Goal: Find specific page/section

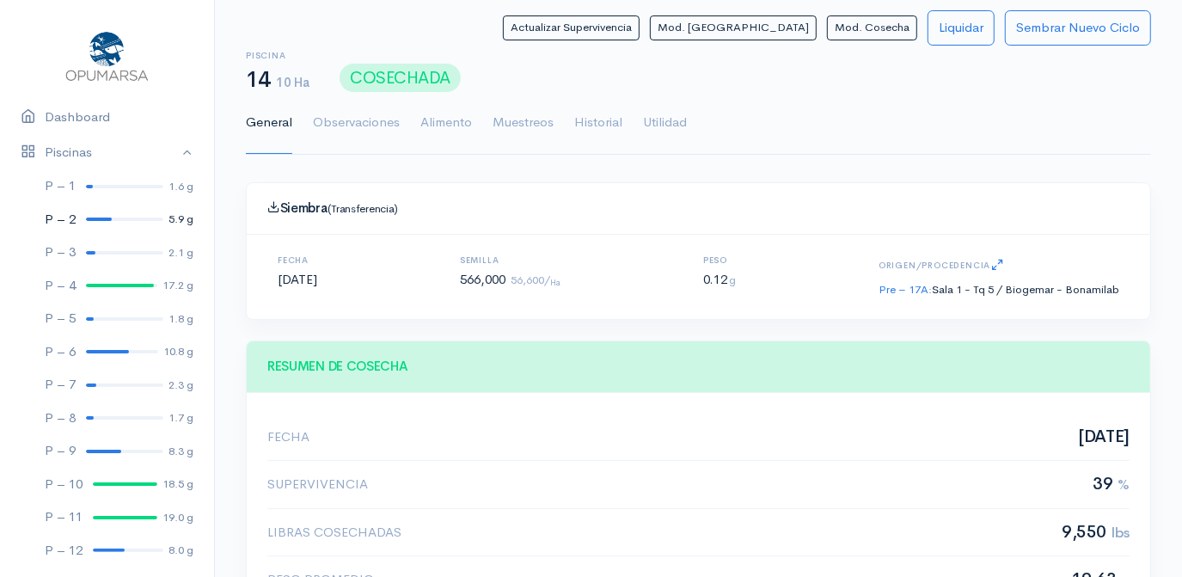
scroll to position [257, 495]
click at [174, 150] on link "Piscinas" at bounding box center [107, 152] width 214 height 35
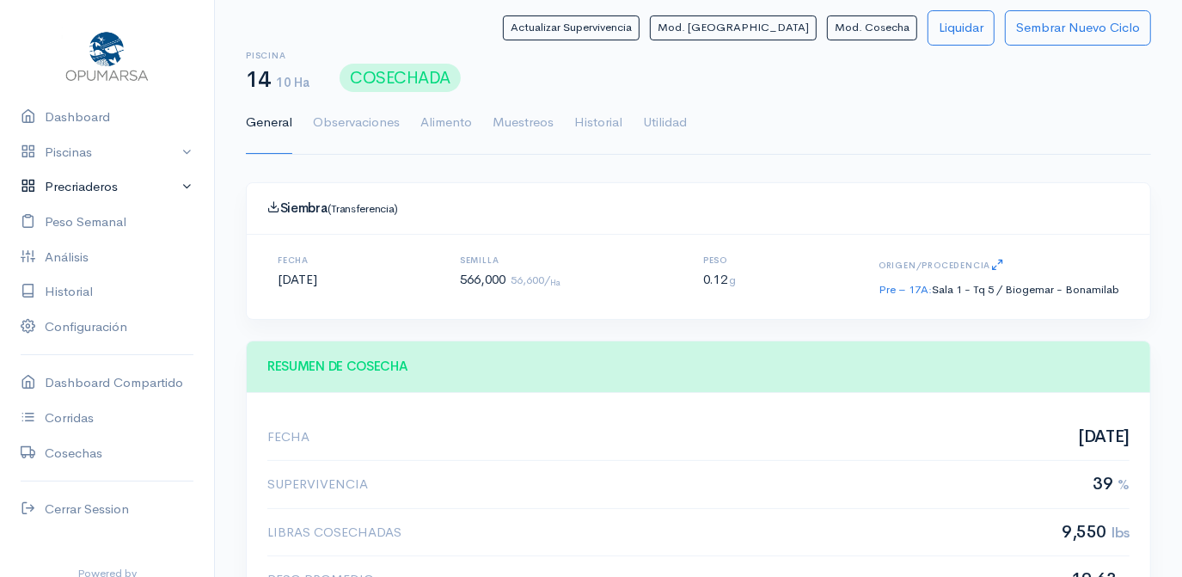
click at [72, 187] on link "Precriaderos" at bounding box center [107, 186] width 214 height 35
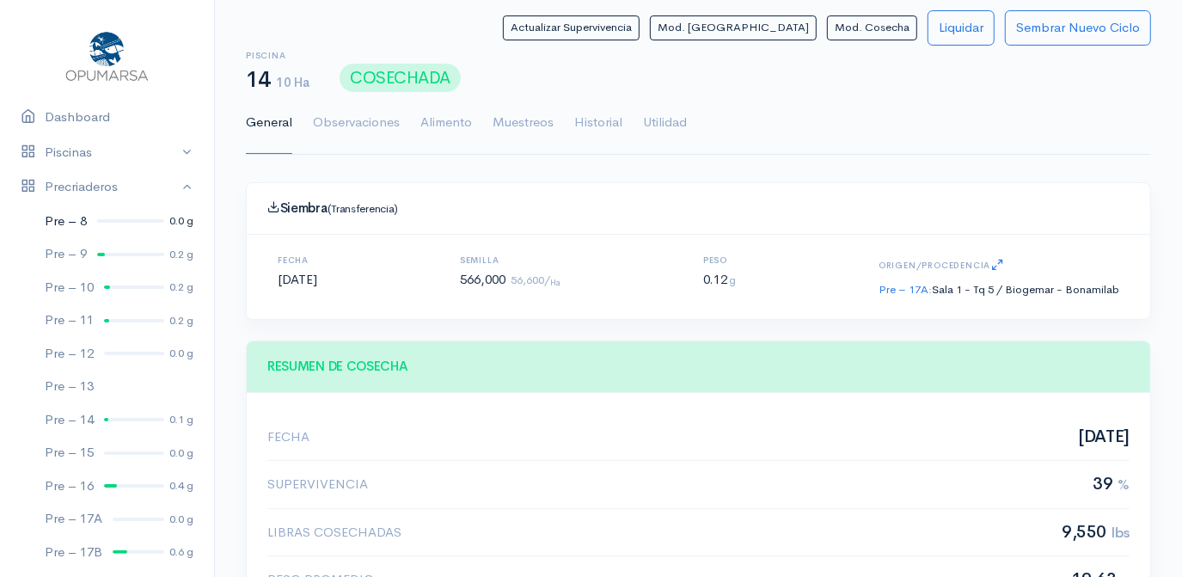
click at [120, 220] on div at bounding box center [130, 220] width 67 height 3
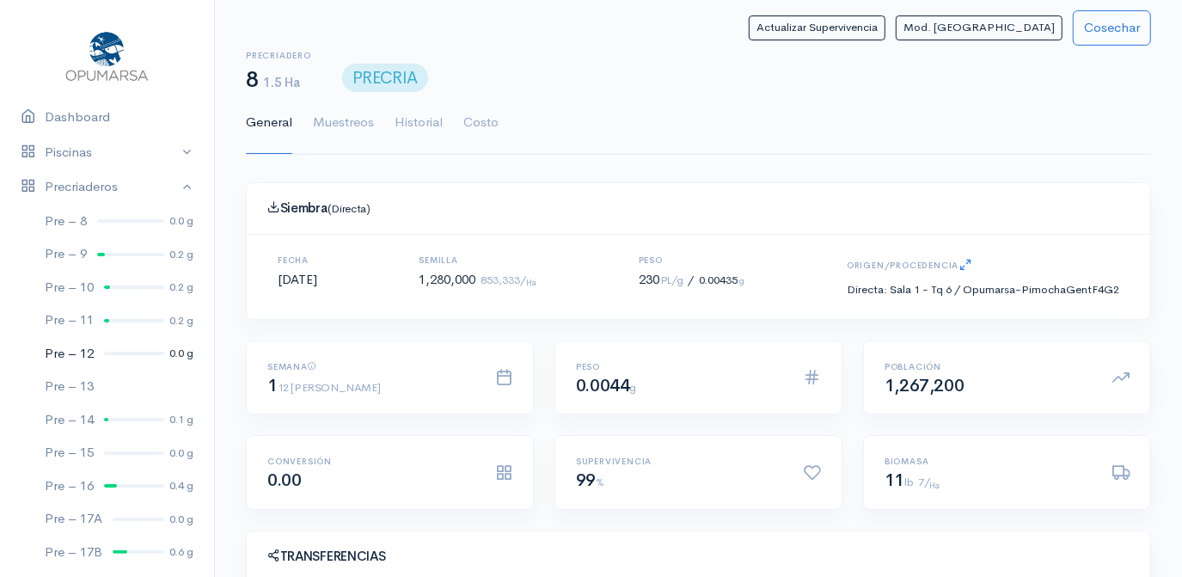
click at [121, 352] on div at bounding box center [134, 353] width 60 height 3
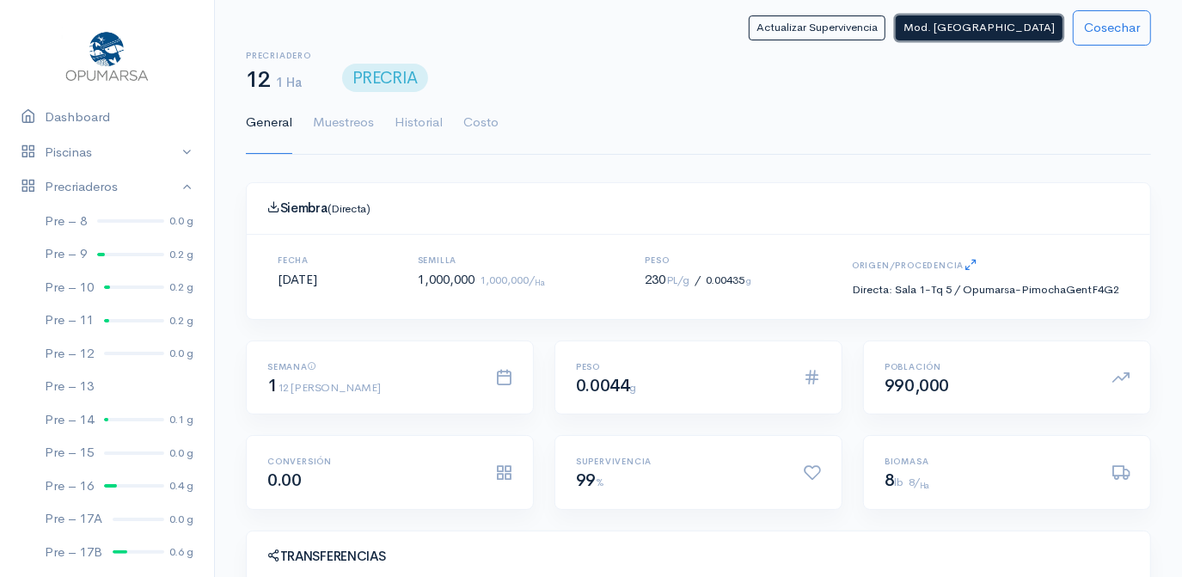
click at [1012, 26] on button "Mod. [GEOGRAPHIC_DATA]" at bounding box center [979, 27] width 167 height 25
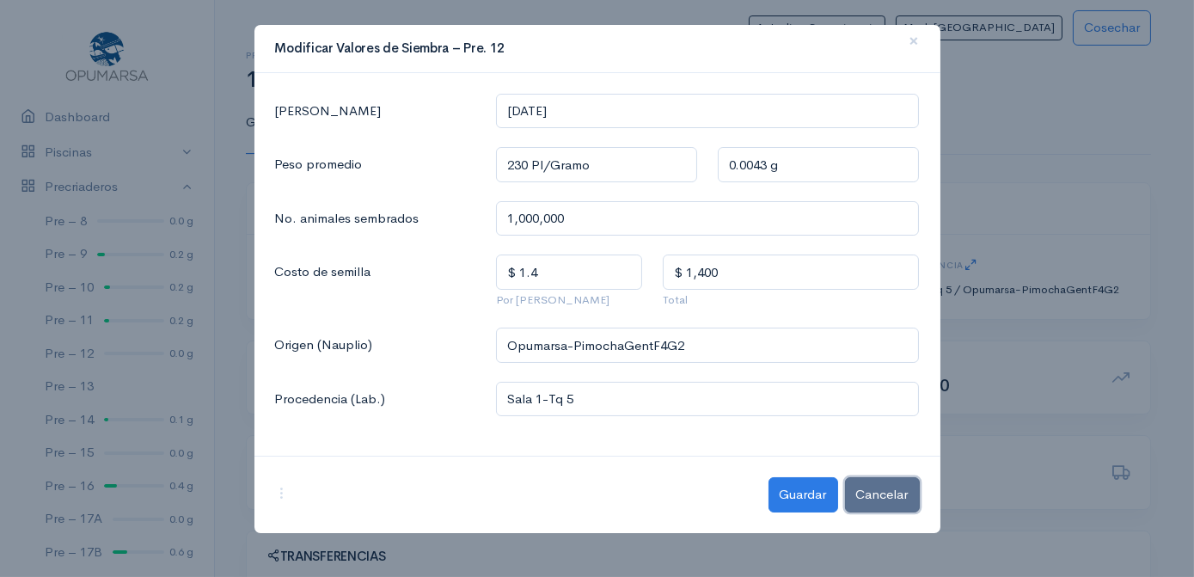
click at [863, 497] on button "Cancelar" at bounding box center [882, 494] width 75 height 35
